Goal: Task Accomplishment & Management: Manage account settings

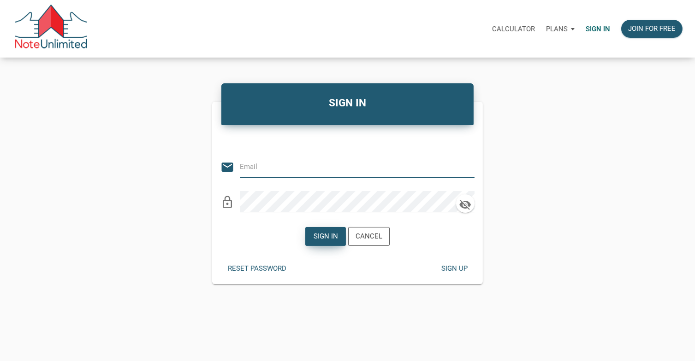
type input "[EMAIL_ADDRESS][DOMAIN_NAME]"
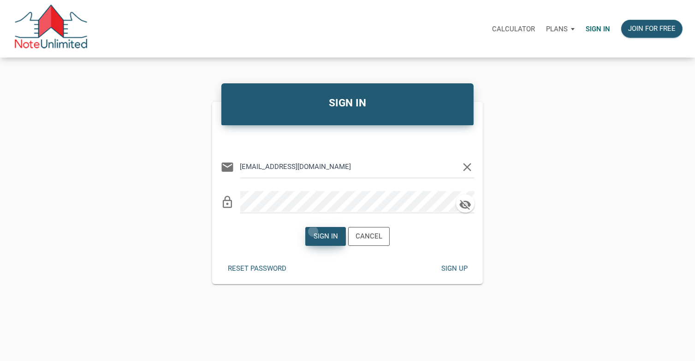
click at [313, 232] on div "Sign in" at bounding box center [325, 236] width 24 height 11
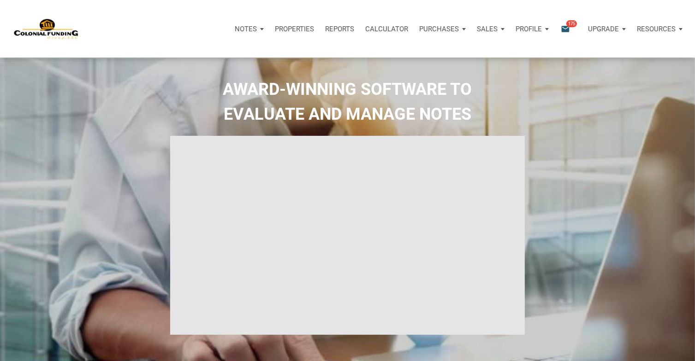
type input "Introduction to new features"
select select
click at [240, 29] on p "Notes" at bounding box center [240, 29] width 22 height 8
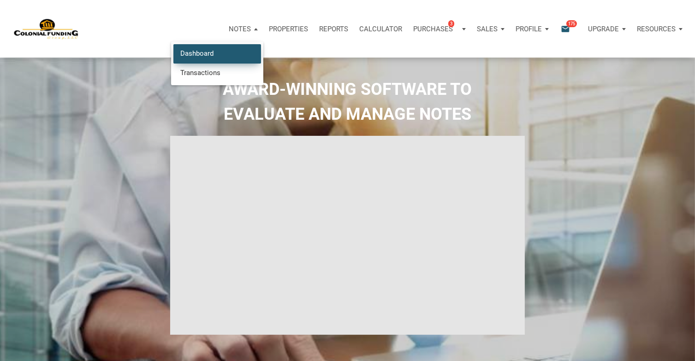
click at [201, 53] on link "Dashboard" at bounding box center [217, 53] width 88 height 19
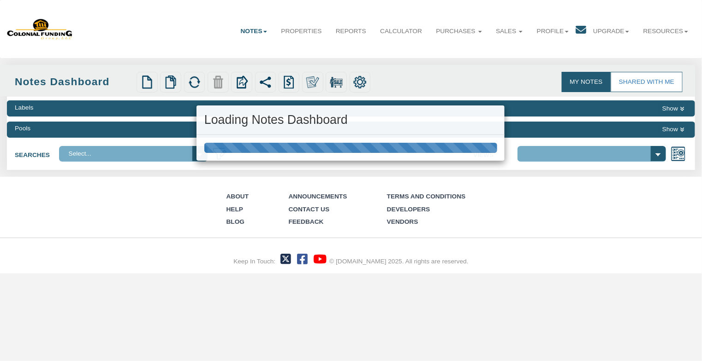
select select "316"
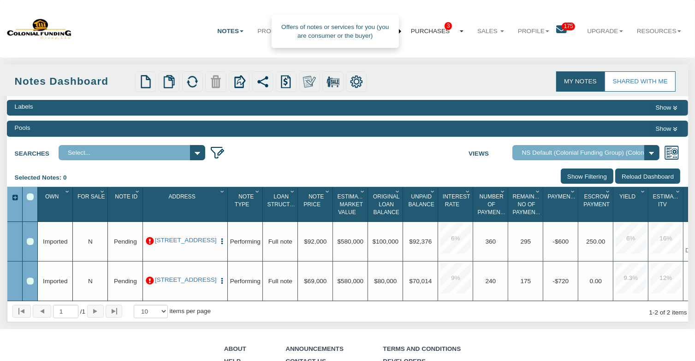
click at [421, 33] on link "Purchases 3" at bounding box center [437, 31] width 66 height 23
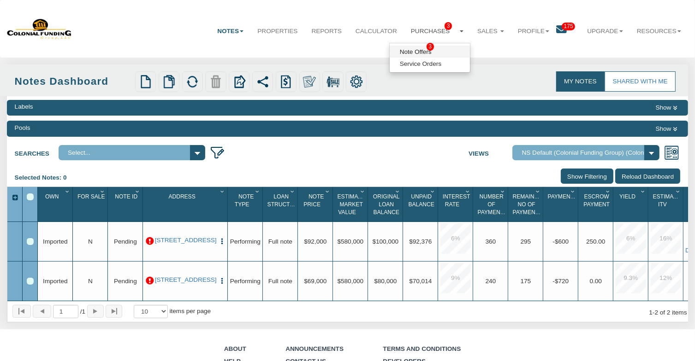
click at [406, 53] on link "Note Offers 3" at bounding box center [430, 52] width 80 height 12
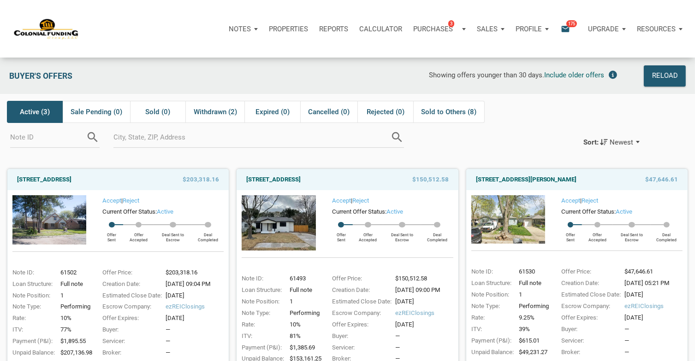
click at [564, 27] on icon "email" at bounding box center [565, 29] width 11 height 11
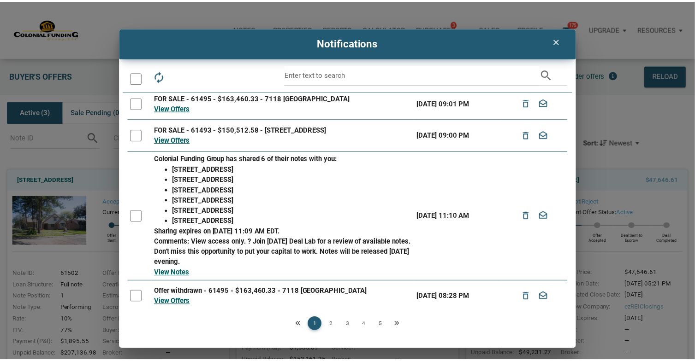
scroll to position [184, 0]
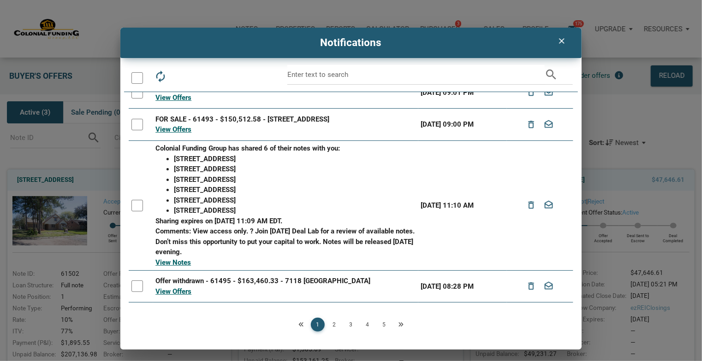
click at [562, 40] on icon "clear" at bounding box center [561, 40] width 11 height 9
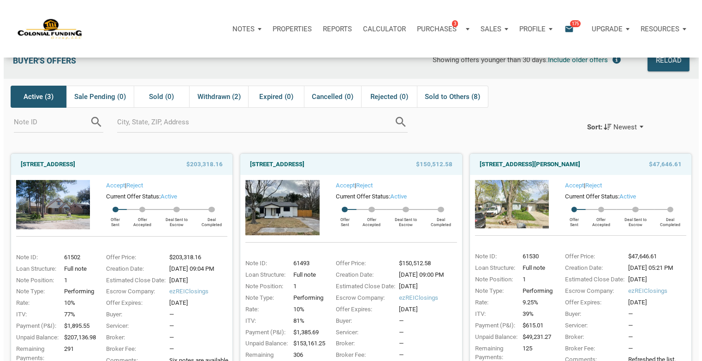
scroll to position [0, 0]
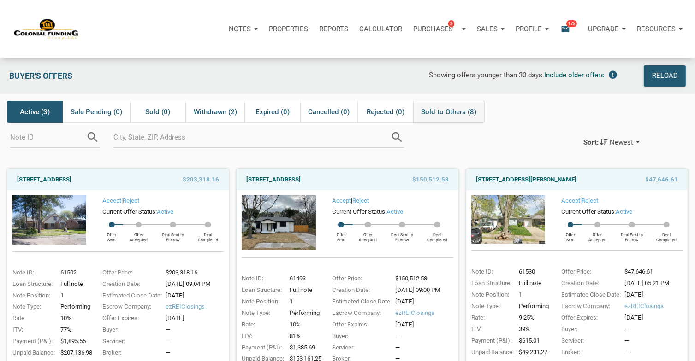
click at [450, 112] on span "Sold to Others (8)" at bounding box center [448, 111] width 55 height 11
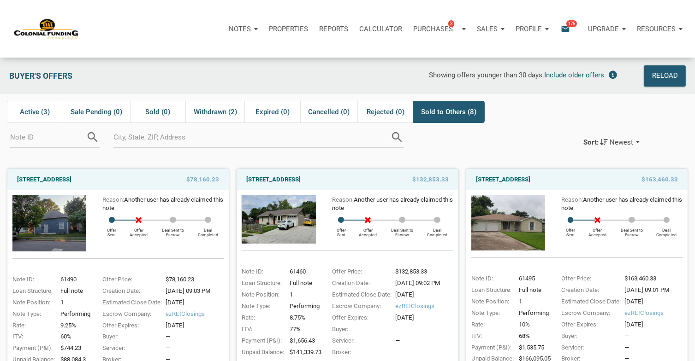
click at [564, 28] on icon "email" at bounding box center [565, 29] width 11 height 11
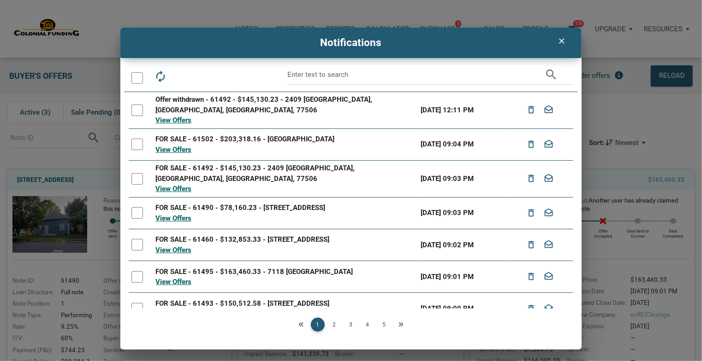
click at [560, 41] on icon "clear" at bounding box center [561, 40] width 11 height 9
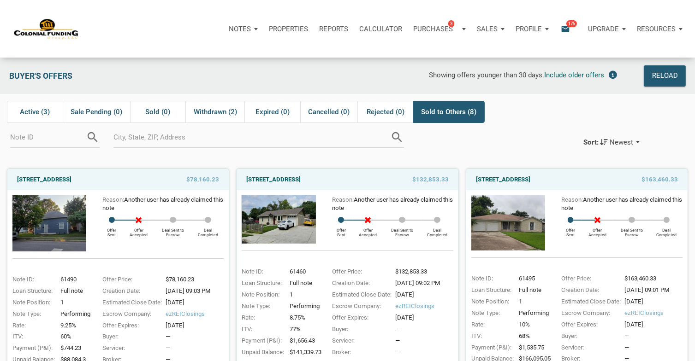
click at [653, 29] on p "Resources" at bounding box center [656, 29] width 39 height 8
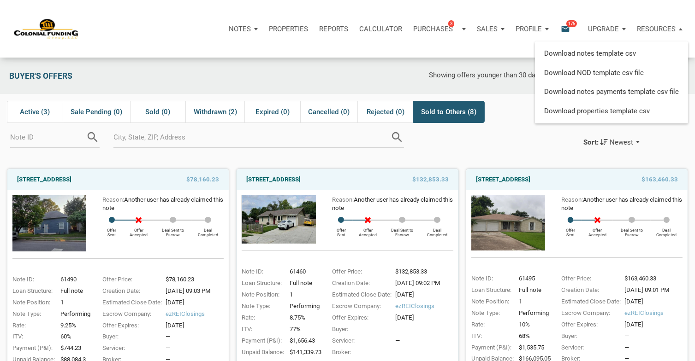
click at [521, 132] on div at bounding box center [484, 142] width 169 height 20
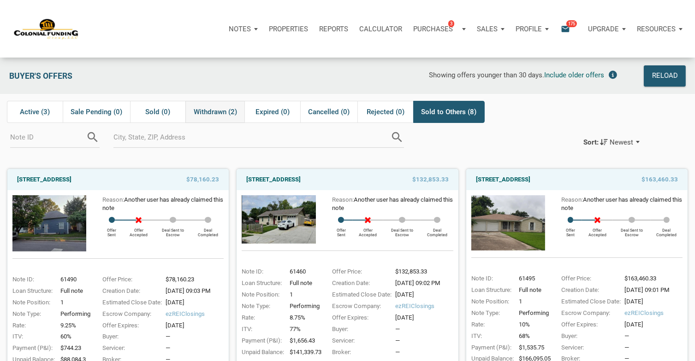
click at [226, 109] on span "Withdrawn (2)" at bounding box center [215, 111] width 43 height 11
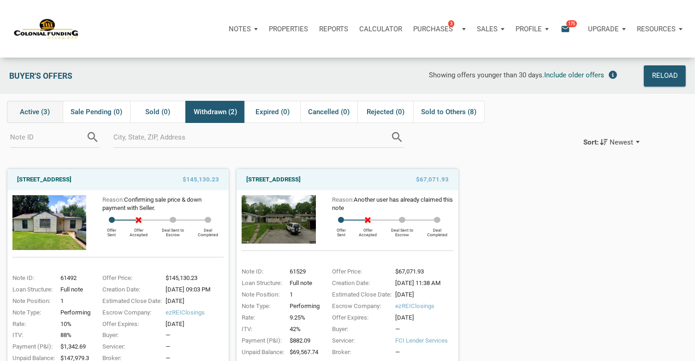
click at [38, 106] on span "Active (3)" at bounding box center [35, 111] width 30 height 11
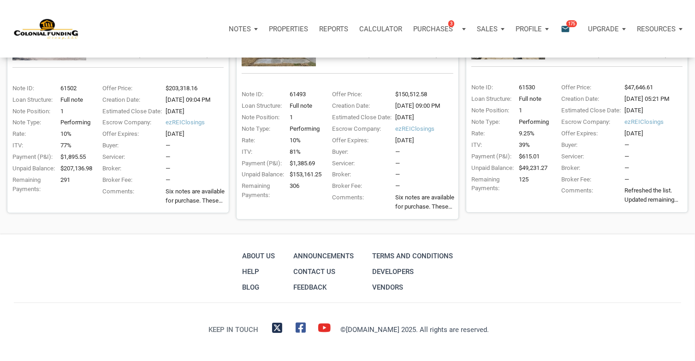
scroll to position [186, 0]
